Goal: Task Accomplishment & Management: Manage account settings

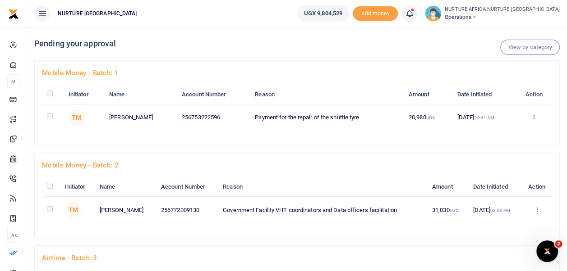
click at [534, 117] on icon at bounding box center [534, 117] width 6 height 6
click at [502, 153] on link "Decline" at bounding box center [501, 152] width 71 height 13
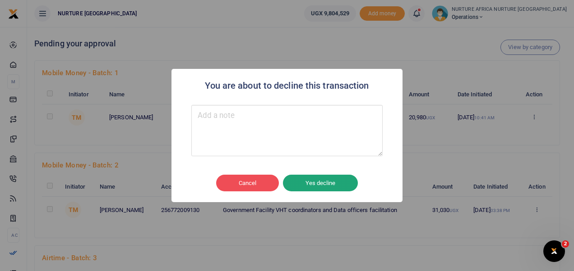
click at [317, 180] on button "Yes decline" at bounding box center [320, 183] width 75 height 17
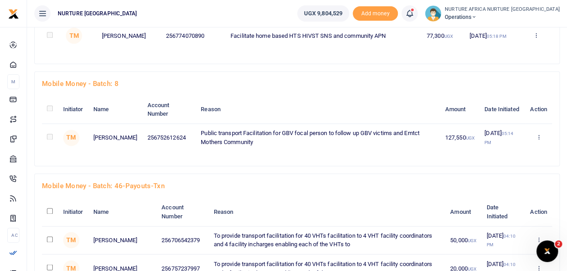
scroll to position [586, 0]
click at [508, 149] on link "Approve" at bounding box center [504, 152] width 71 height 13
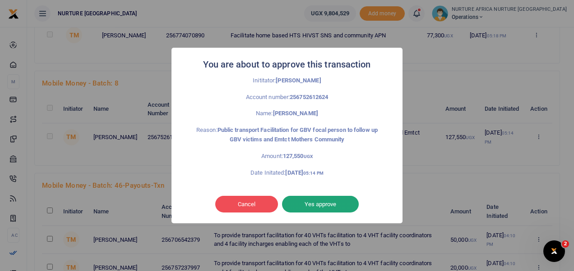
click at [320, 205] on button "Yes approve" at bounding box center [320, 204] width 77 height 17
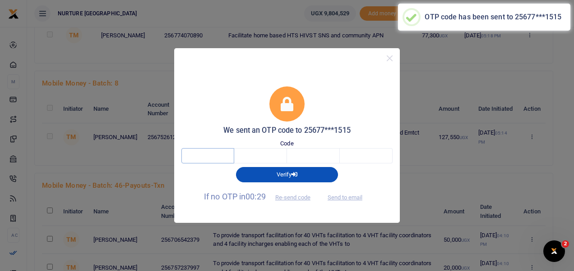
click at [216, 158] on input "text" at bounding box center [207, 155] width 53 height 15
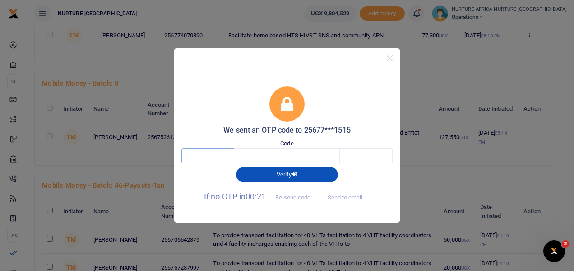
click at [211, 158] on input "text" at bounding box center [207, 155] width 53 height 15
type input "4"
type input "2"
type input "6"
type input "8"
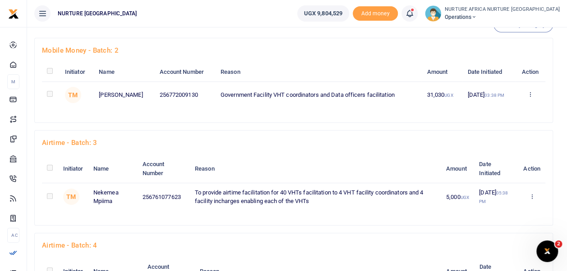
scroll to position [0, 0]
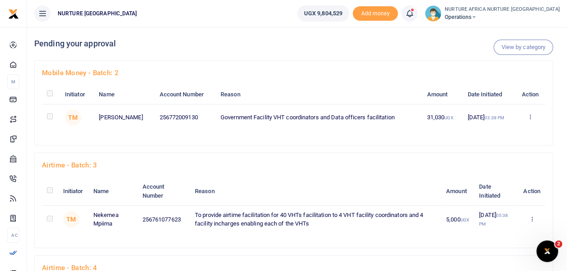
click at [296, 68] on h4 "Mobile Money - batch: 2" at bounding box center [293, 73] width 503 height 10
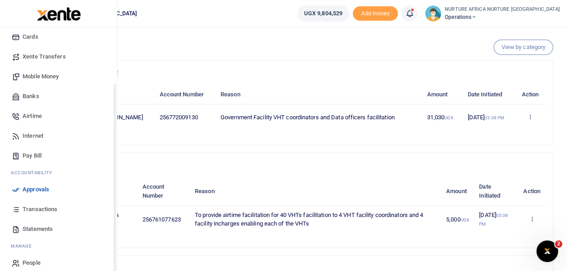
scroll to position [70, 0]
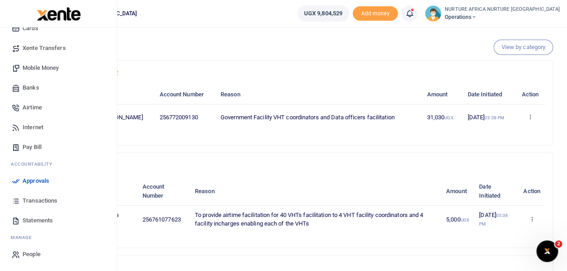
click at [32, 199] on span "Transactions" at bounding box center [40, 201] width 35 height 9
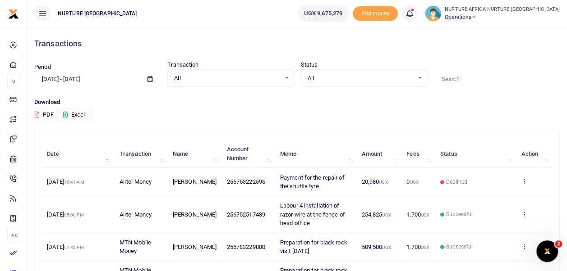
click at [280, 78] on span "All" at bounding box center [227, 78] width 106 height 9
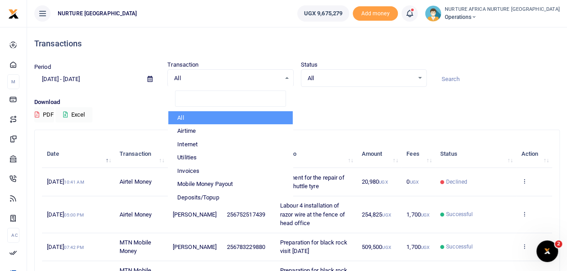
click at [371, 98] on p "Download" at bounding box center [296, 102] width 525 height 9
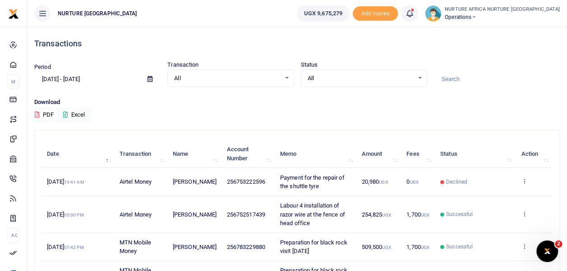
click at [413, 78] on span "All" at bounding box center [361, 78] width 106 height 9
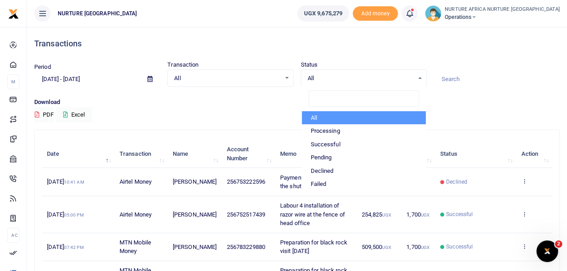
click at [366, 134] on li "Processing" at bounding box center [364, 131] width 124 height 14
select select "PROCESSING"
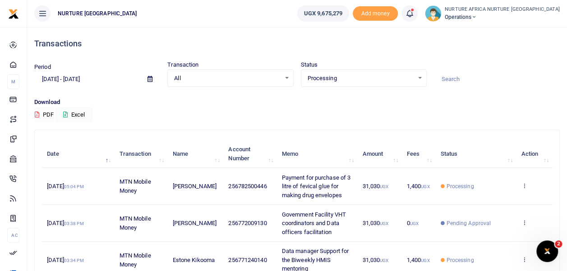
click at [414, 14] on icon at bounding box center [409, 14] width 9 height 10
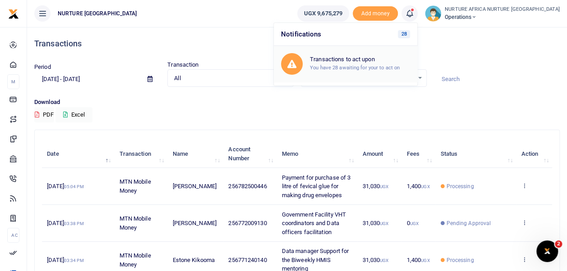
click at [380, 66] on small "You have 28 awaiting for your to act on" at bounding box center [355, 67] width 90 height 6
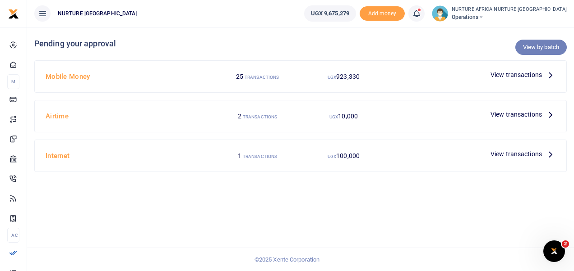
click at [532, 43] on link "View by batch" at bounding box center [540, 47] width 51 height 15
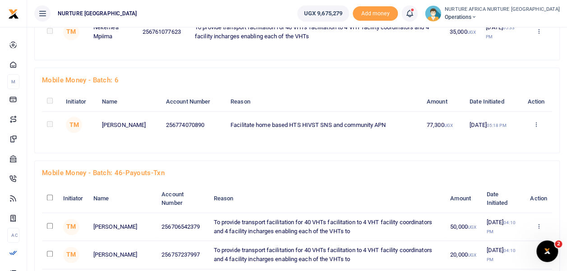
scroll to position [497, 0]
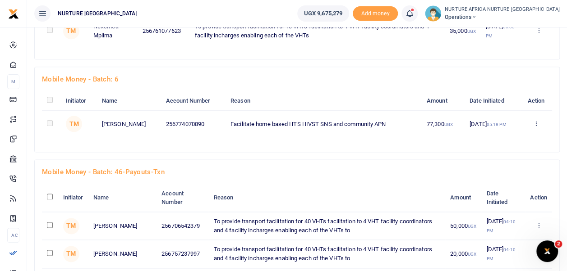
click at [390, 172] on h4 "Mobile Money - batch: 46-payouts-txn" at bounding box center [297, 172] width 510 height 10
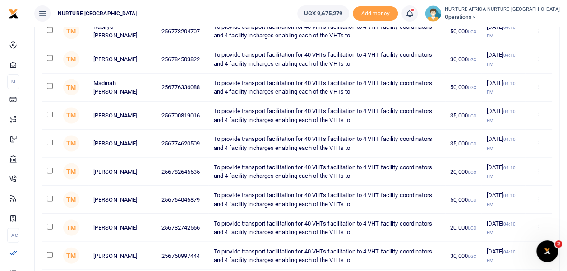
scroll to position [833, 0]
